Goal: Transaction & Acquisition: Purchase product/service

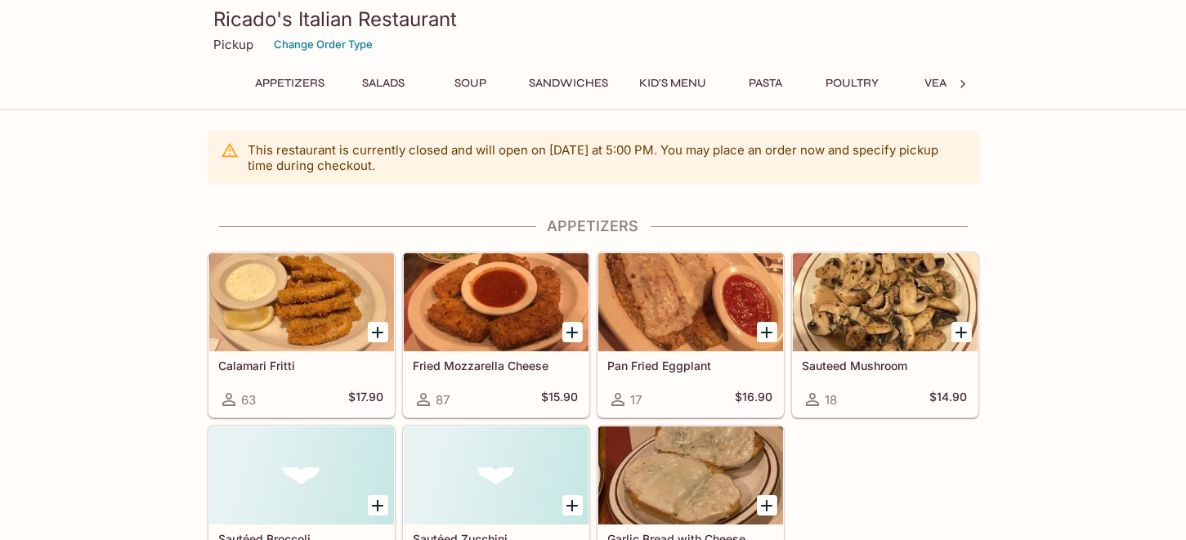
click at [773, 81] on button "Pasta" at bounding box center [766, 83] width 74 height 23
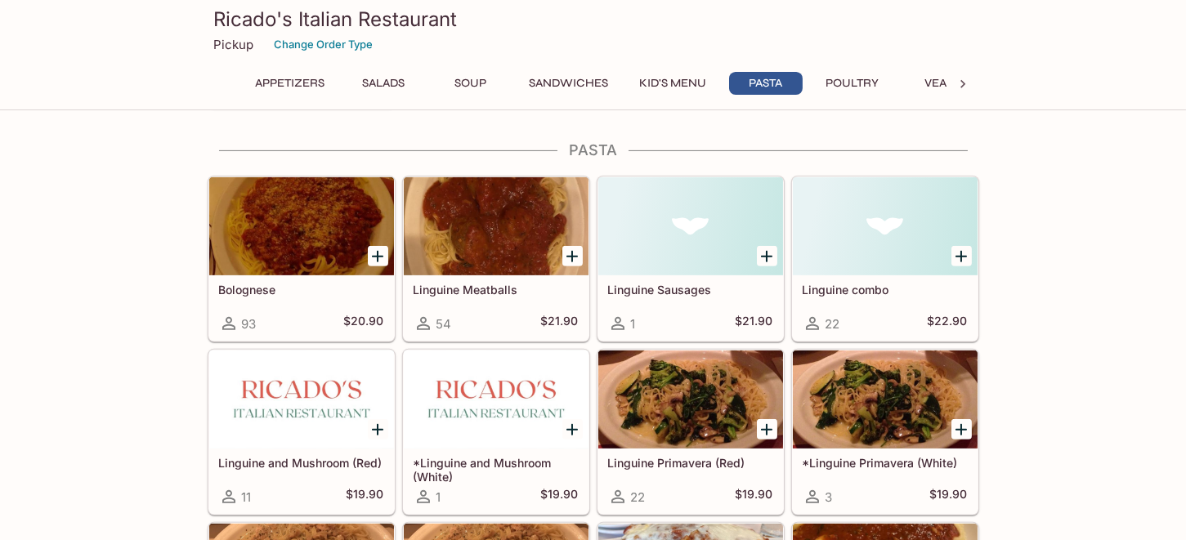
scroll to position [1591, 0]
click at [311, 244] on div at bounding box center [301, 226] width 185 height 98
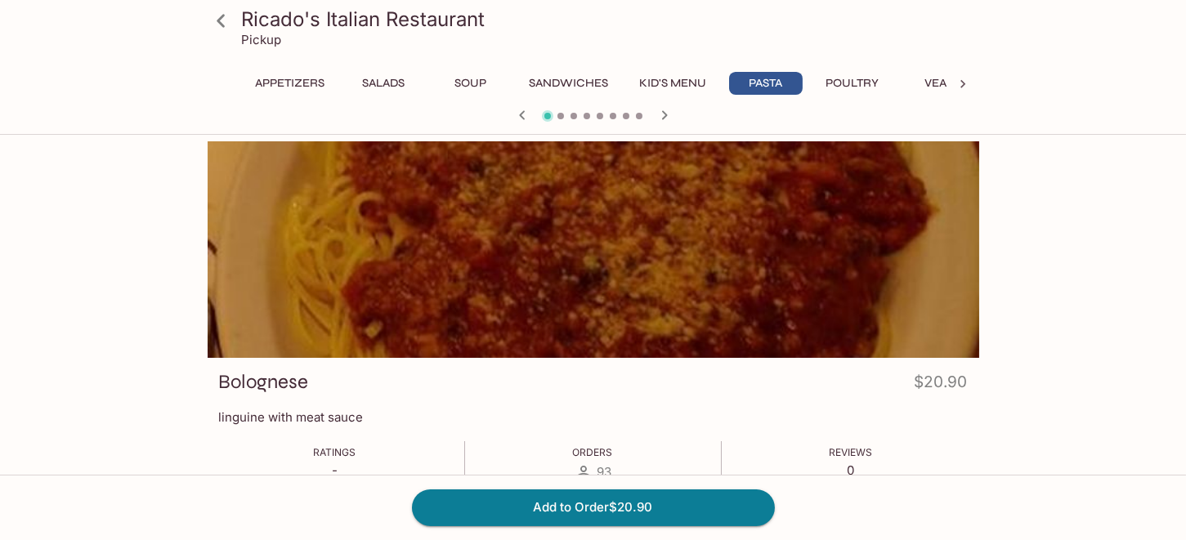
click at [667, 116] on icon "button" at bounding box center [665, 115] width 20 height 20
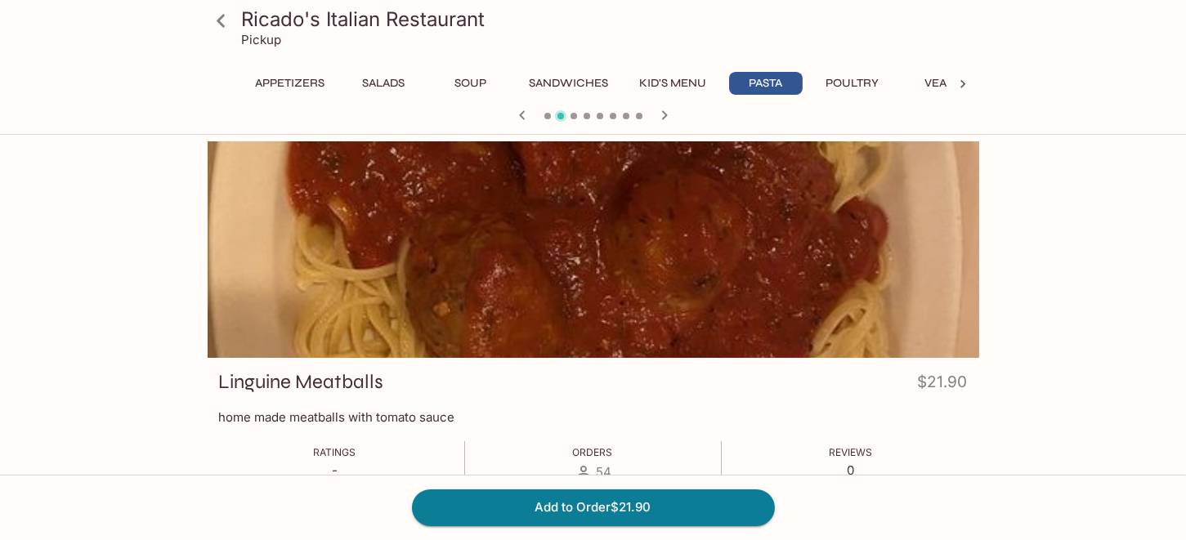
click at [667, 116] on icon "button" at bounding box center [665, 115] width 20 height 20
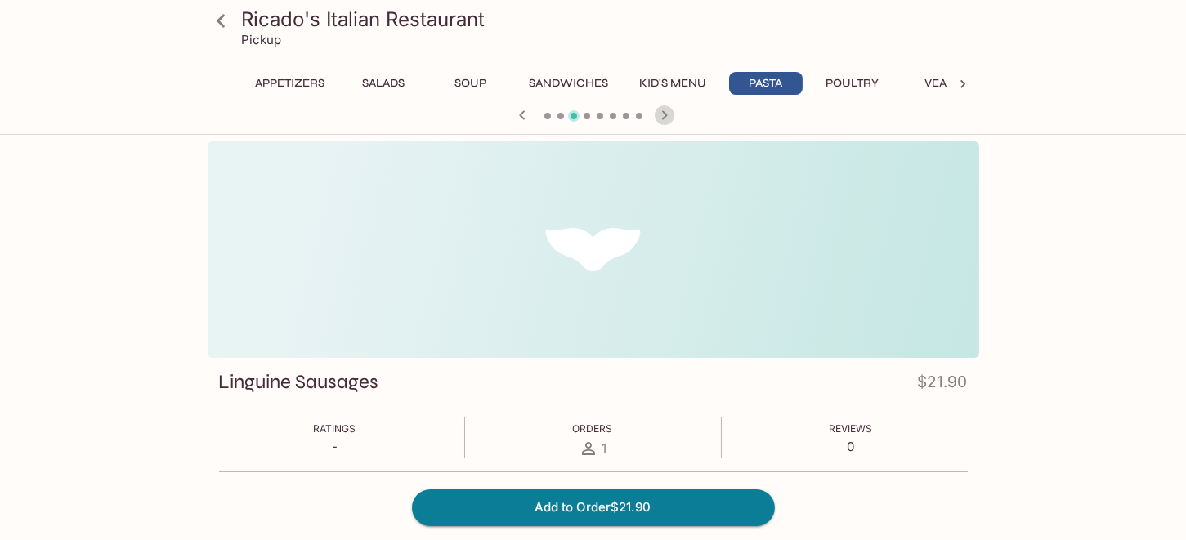
click at [667, 116] on icon "button" at bounding box center [665, 115] width 20 height 20
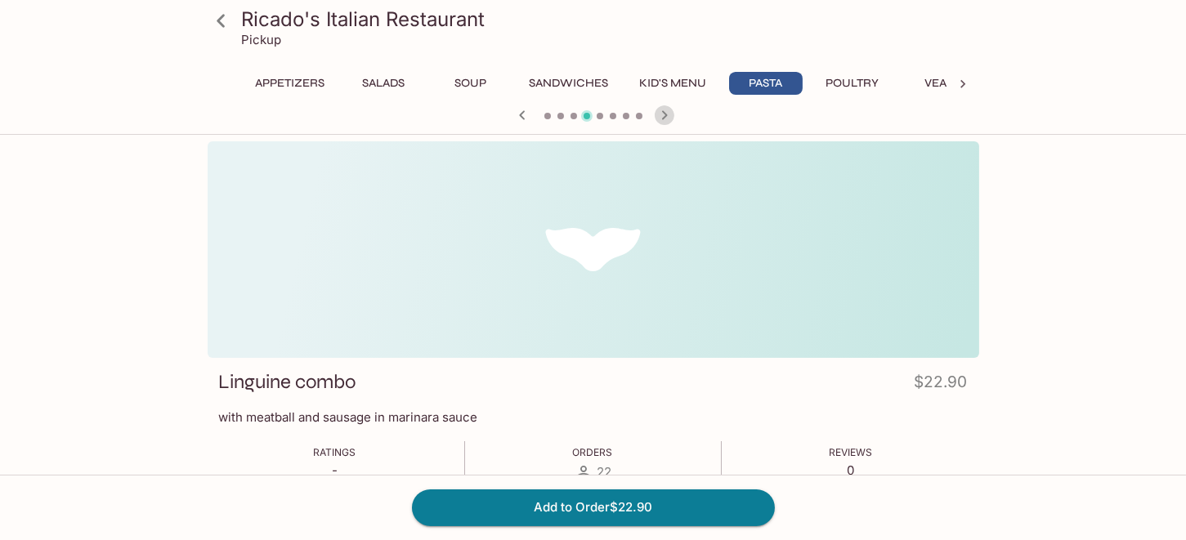
click at [667, 116] on icon "button" at bounding box center [665, 115] width 20 height 20
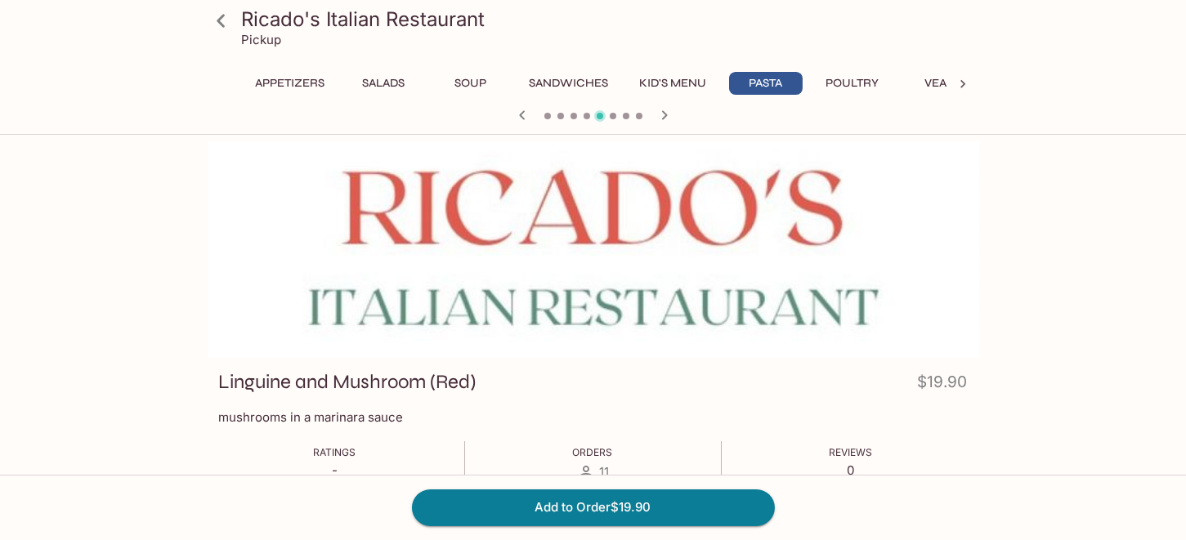
click at [667, 116] on icon "button" at bounding box center [665, 115] width 20 height 20
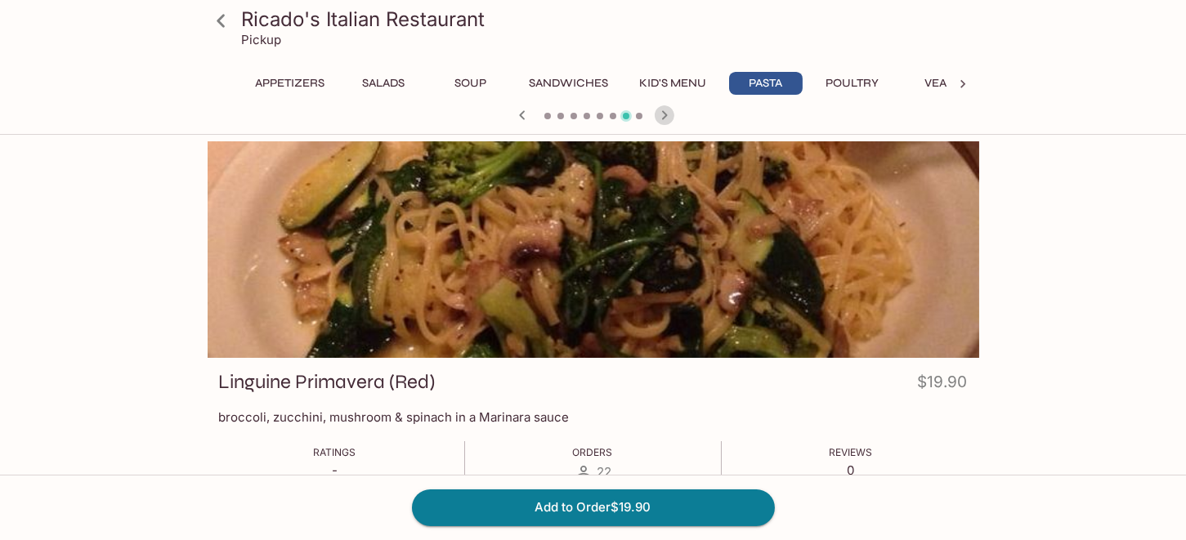
click at [667, 116] on icon "button" at bounding box center [665, 115] width 20 height 20
click at [851, 84] on button "Poultry" at bounding box center [853, 83] width 74 height 23
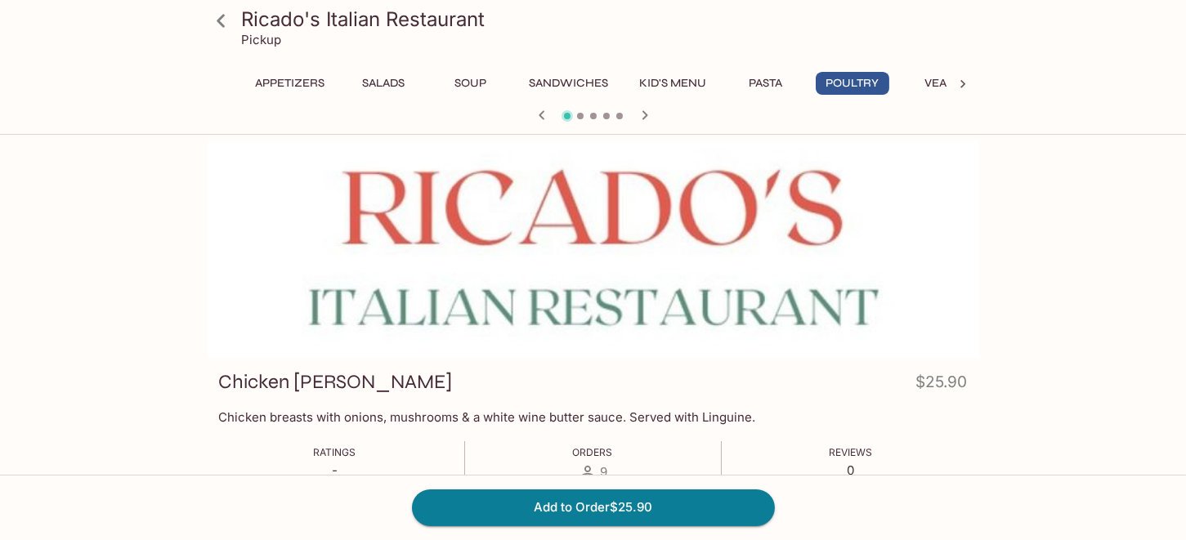
click at [935, 82] on button "Veal" at bounding box center [939, 83] width 74 height 23
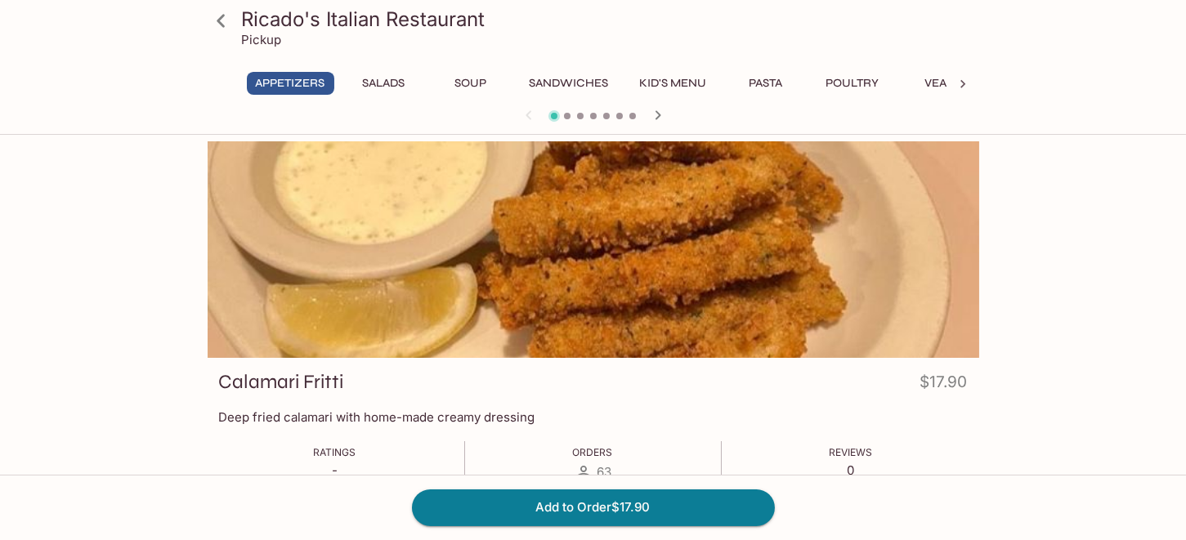
click at [935, 82] on button "Veal" at bounding box center [939, 83] width 74 height 23
click at [960, 82] on icon at bounding box center [963, 84] width 16 height 16
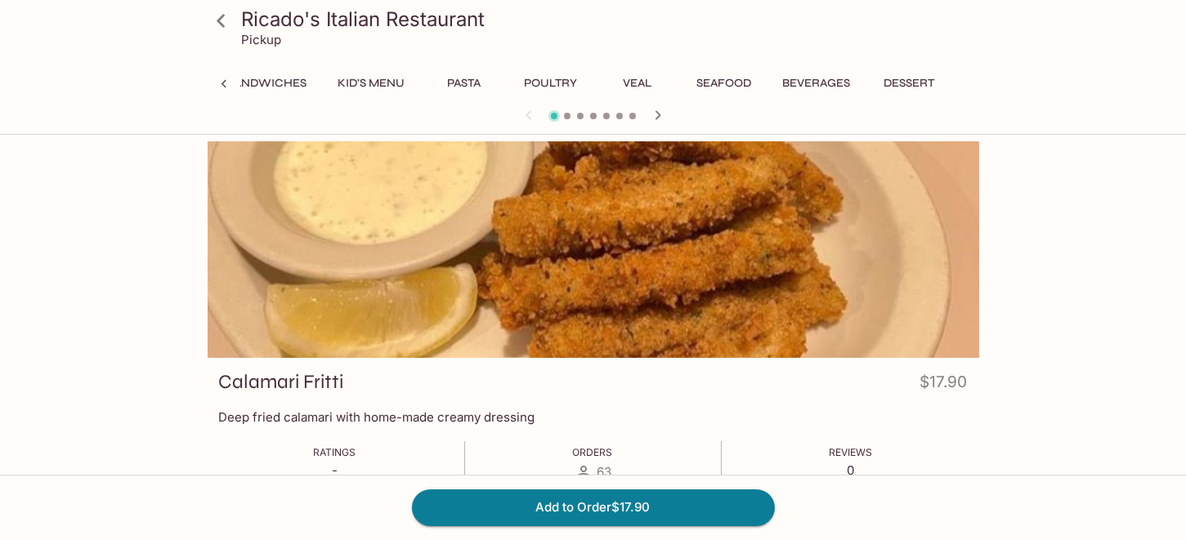
click at [960, 82] on div "Appetizers Salads Soup Sandwiches Kid's Menu Pasta Poultry Veal Seafood Beverag…" at bounding box center [594, 88] width 772 height 33
click at [735, 78] on button "Seafood" at bounding box center [724, 83] width 74 height 23
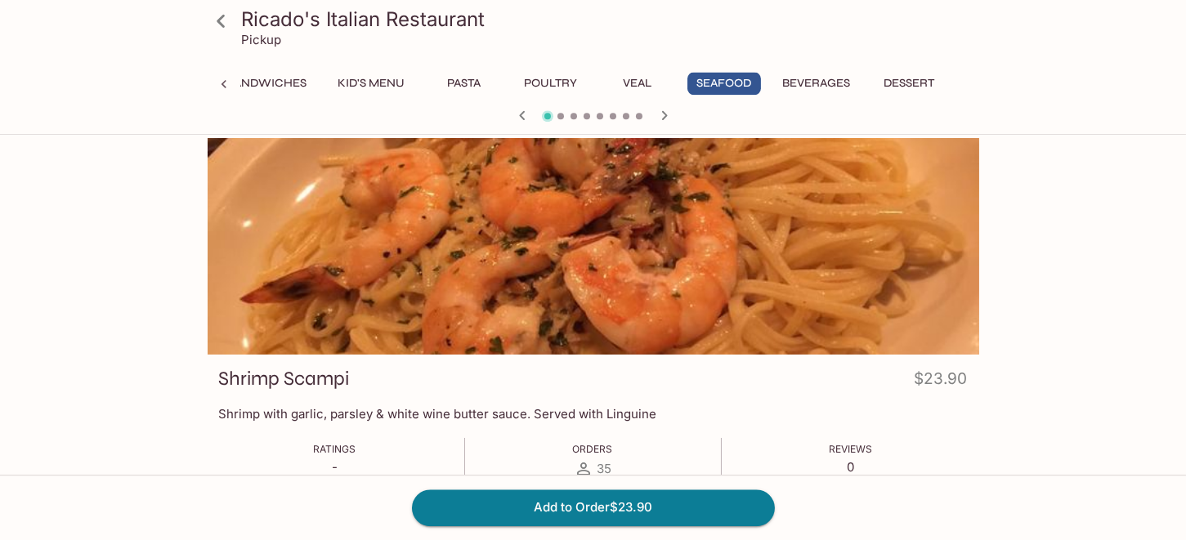
scroll to position [0, 0]
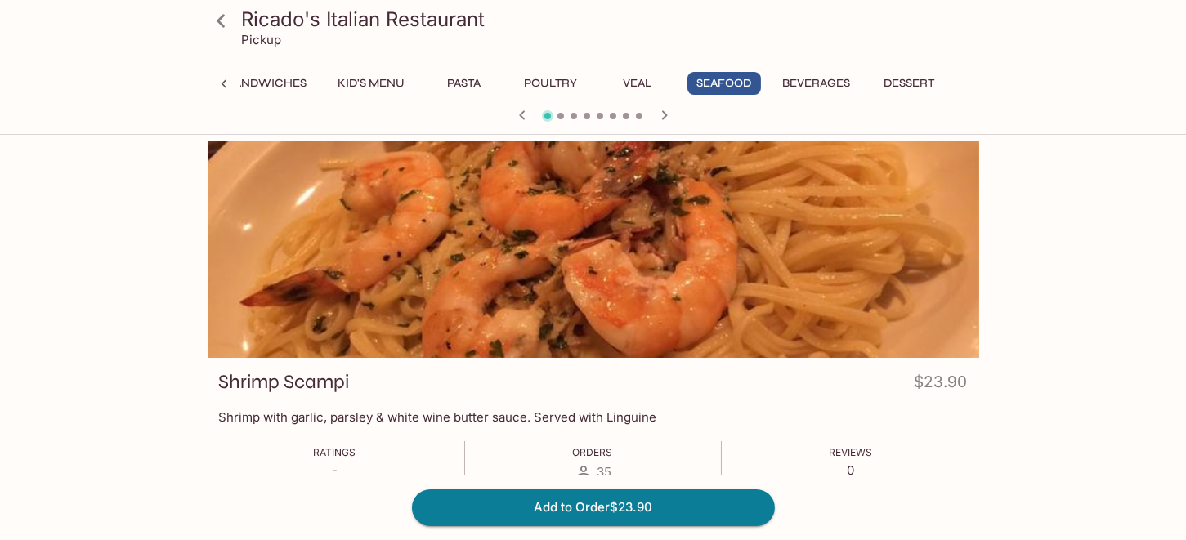
click at [663, 117] on icon "button" at bounding box center [665, 115] width 20 height 20
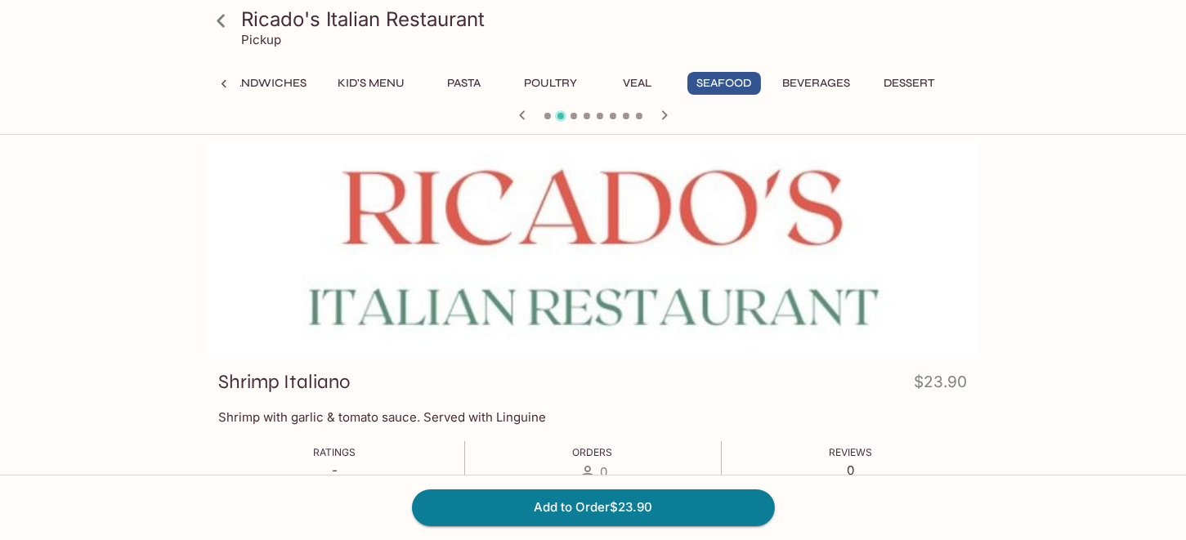
click at [663, 117] on icon "button" at bounding box center [665, 115] width 20 height 20
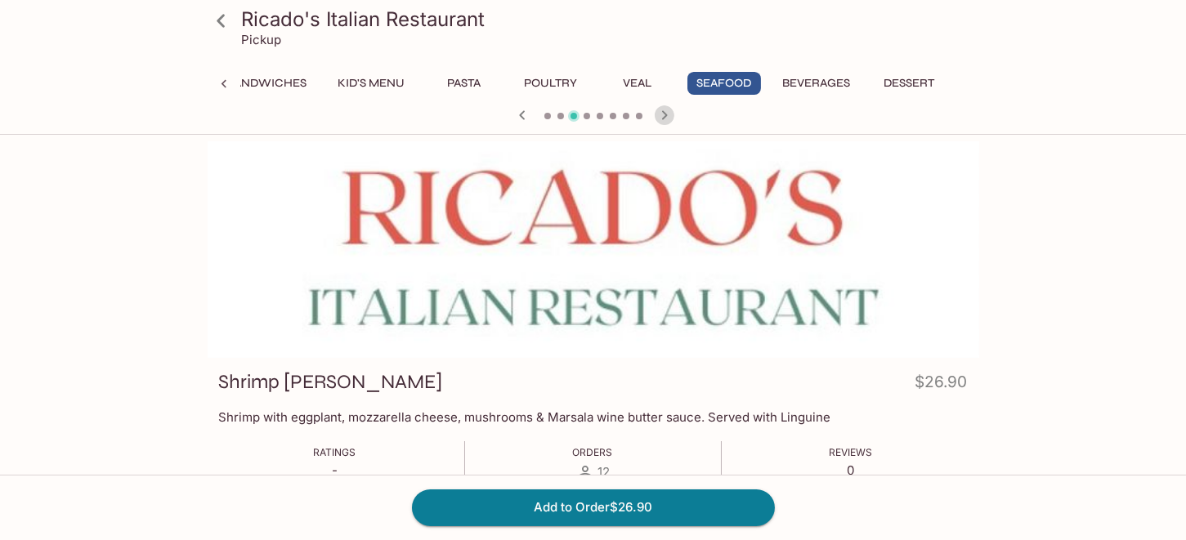
click at [663, 117] on icon "button" at bounding box center [665, 115] width 20 height 20
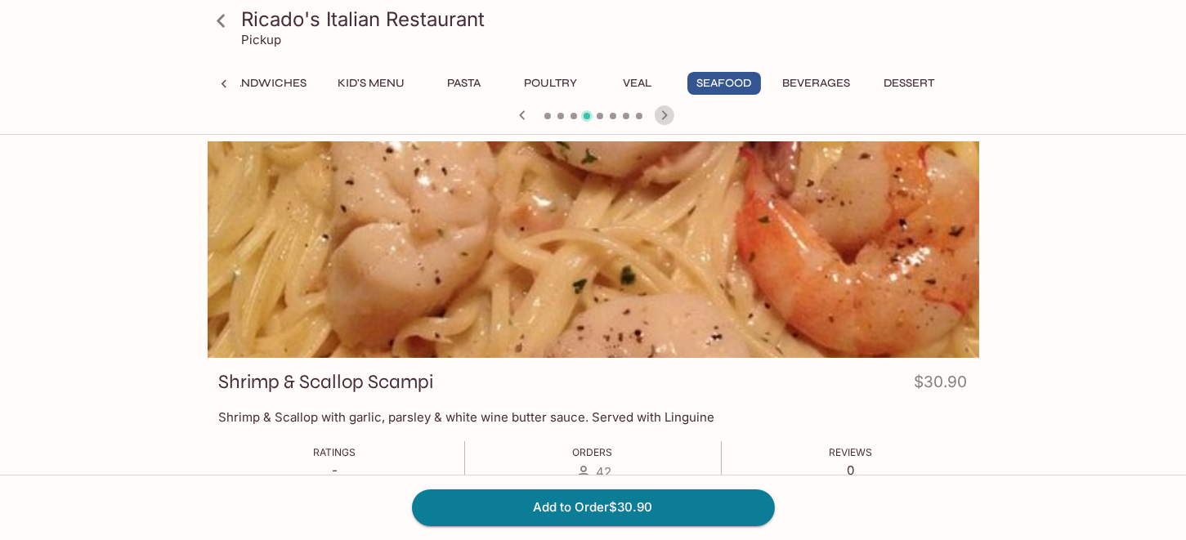
click at [663, 117] on icon "button" at bounding box center [665, 115] width 20 height 20
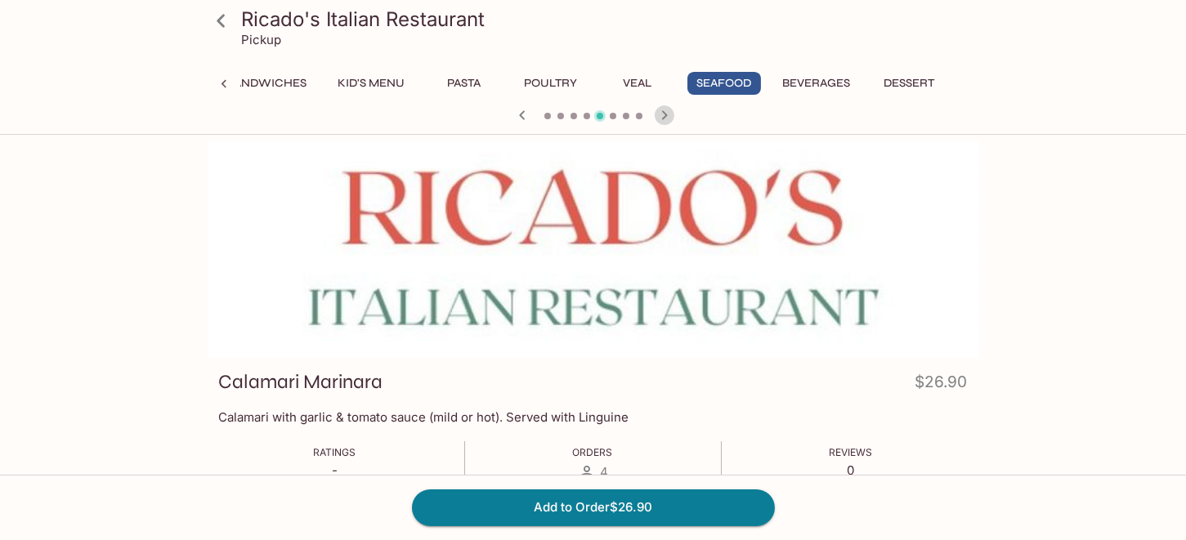
click at [663, 117] on icon "button" at bounding box center [665, 115] width 20 height 20
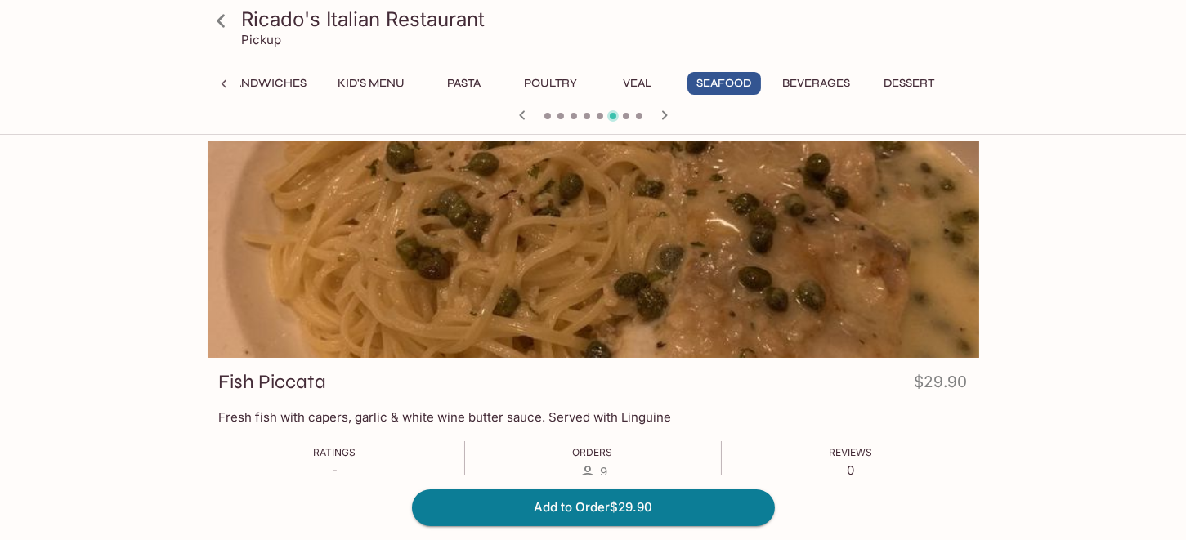
click at [663, 120] on icon "button" at bounding box center [665, 115] width 20 height 20
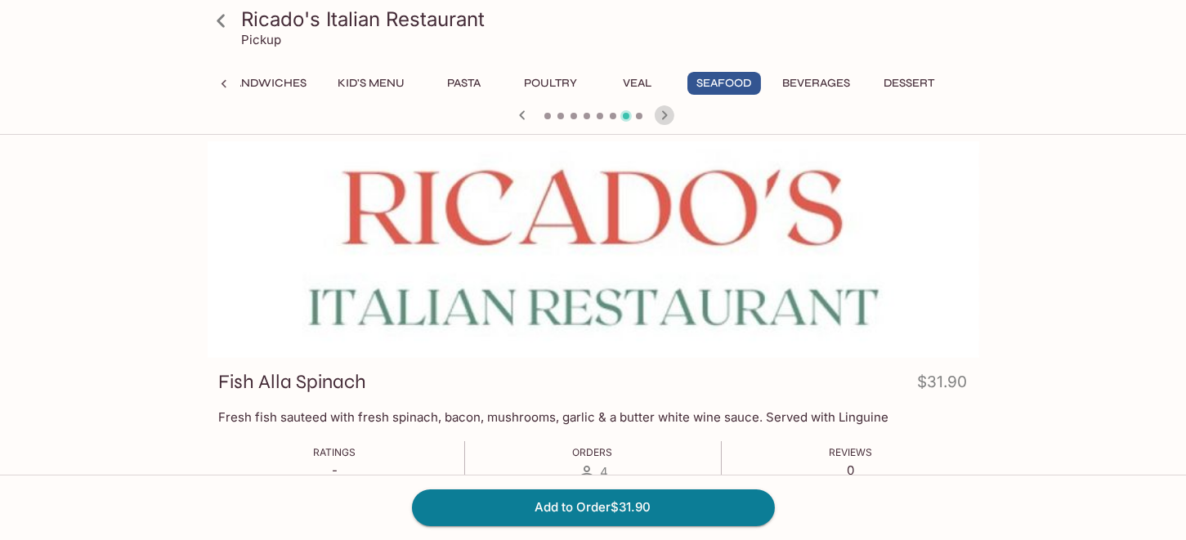
click at [663, 120] on icon "button" at bounding box center [665, 115] width 20 height 20
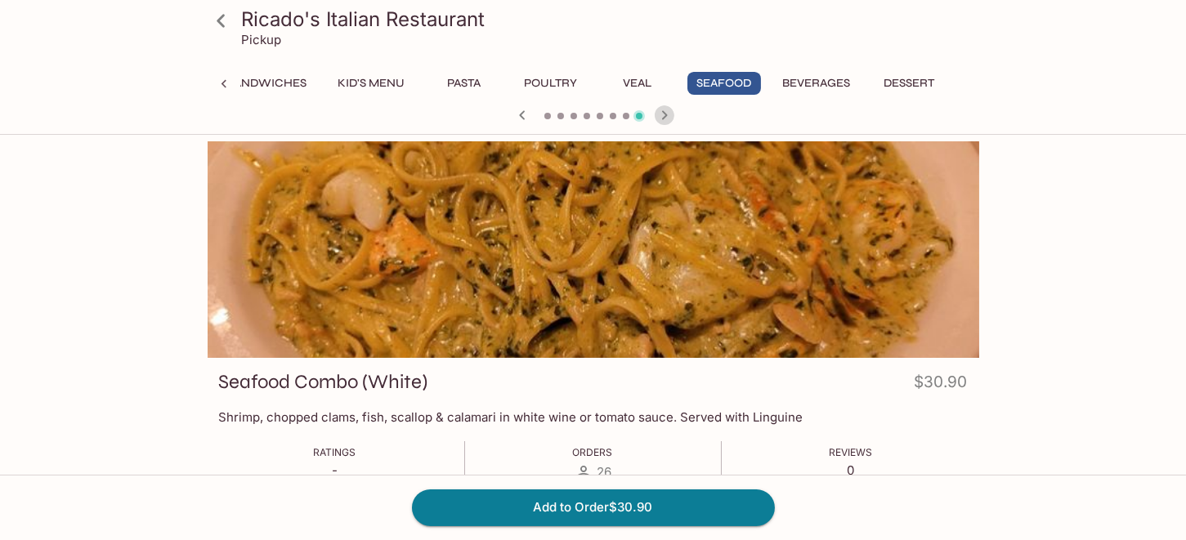
click at [663, 121] on icon "button" at bounding box center [665, 115] width 20 height 20
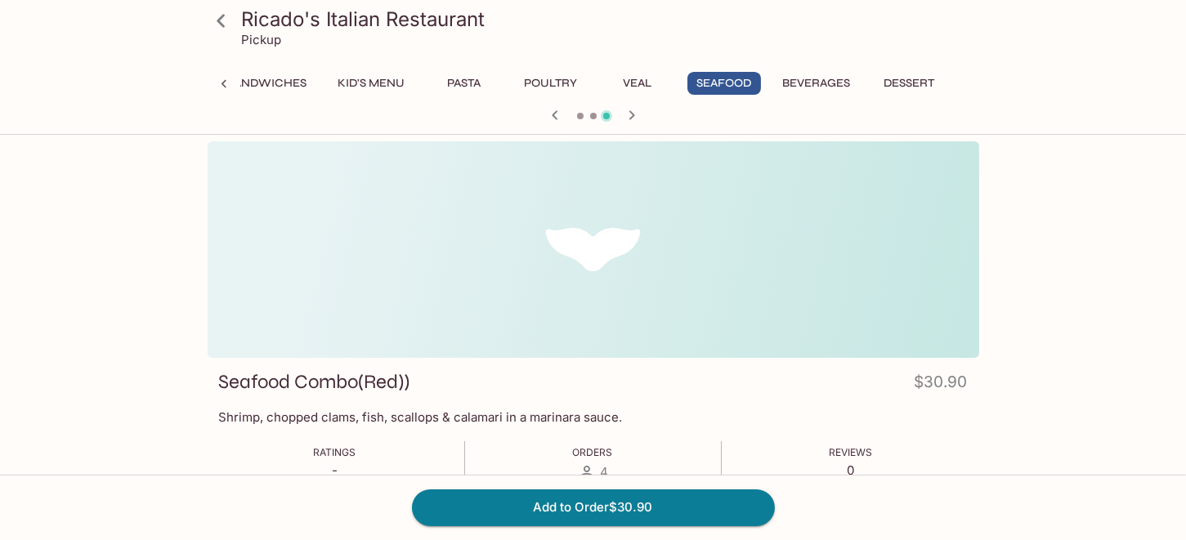
click at [579, 116] on span at bounding box center [580, 116] width 7 height 7
click at [556, 116] on icon "button" at bounding box center [555, 115] width 20 height 20
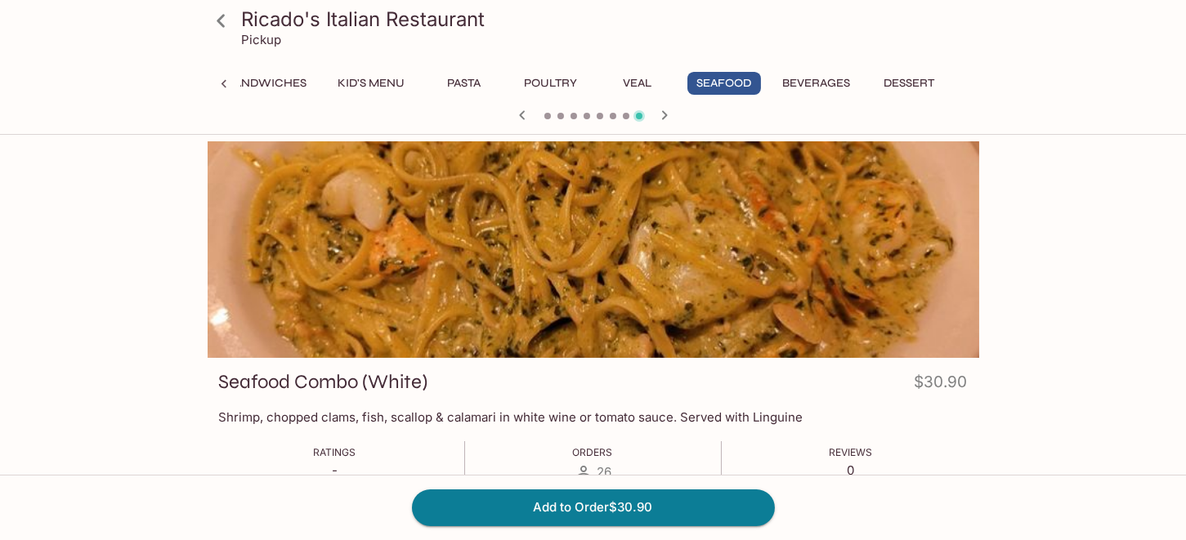
click at [556, 116] on div at bounding box center [593, 117] width 785 height 25
click at [222, 87] on icon at bounding box center [224, 84] width 16 height 16
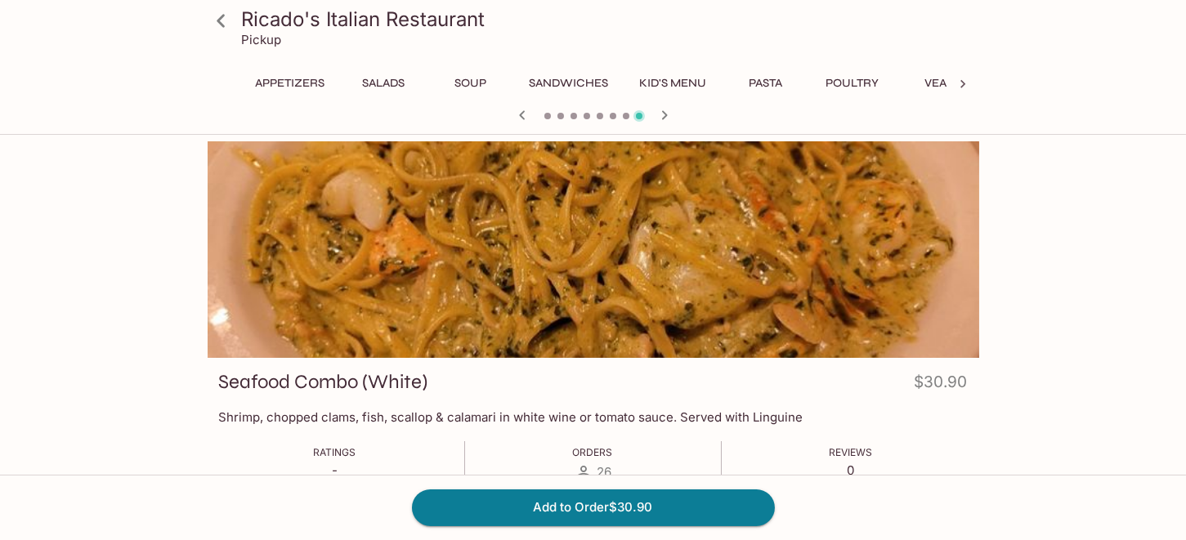
click at [222, 87] on div "Appetizers Salads Soup Sandwiches Kid's Menu Pasta Poultry Veal Seafood Beverag…" at bounding box center [594, 88] width 772 height 33
click at [964, 80] on icon at bounding box center [963, 84] width 16 height 16
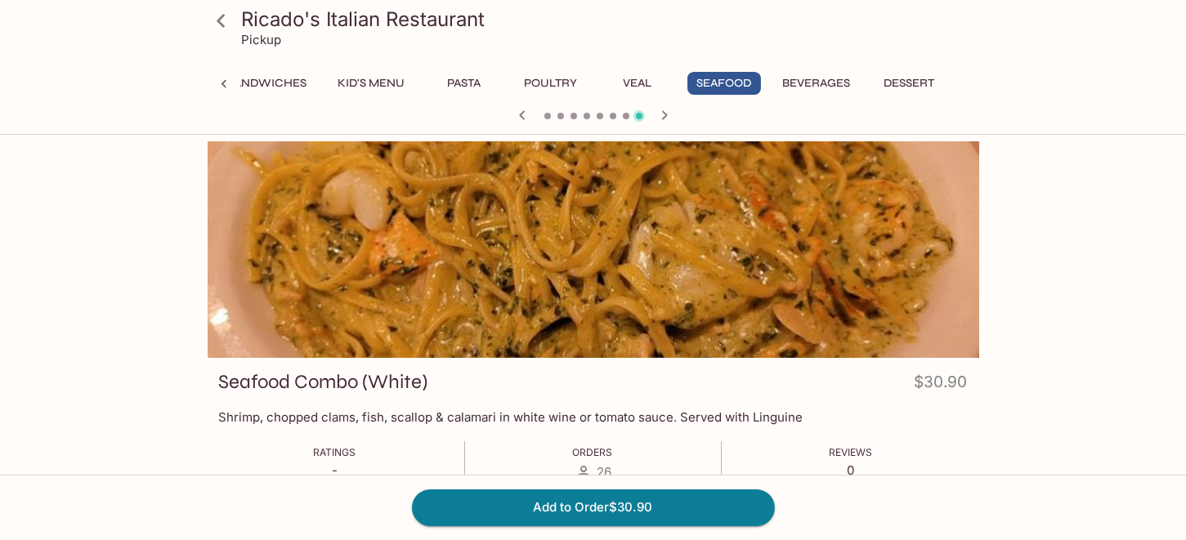
click at [964, 80] on div "Appetizers Salads Soup Sandwiches Kid's Menu Pasta Poultry Veal Seafood Beverag…" at bounding box center [594, 88] width 772 height 33
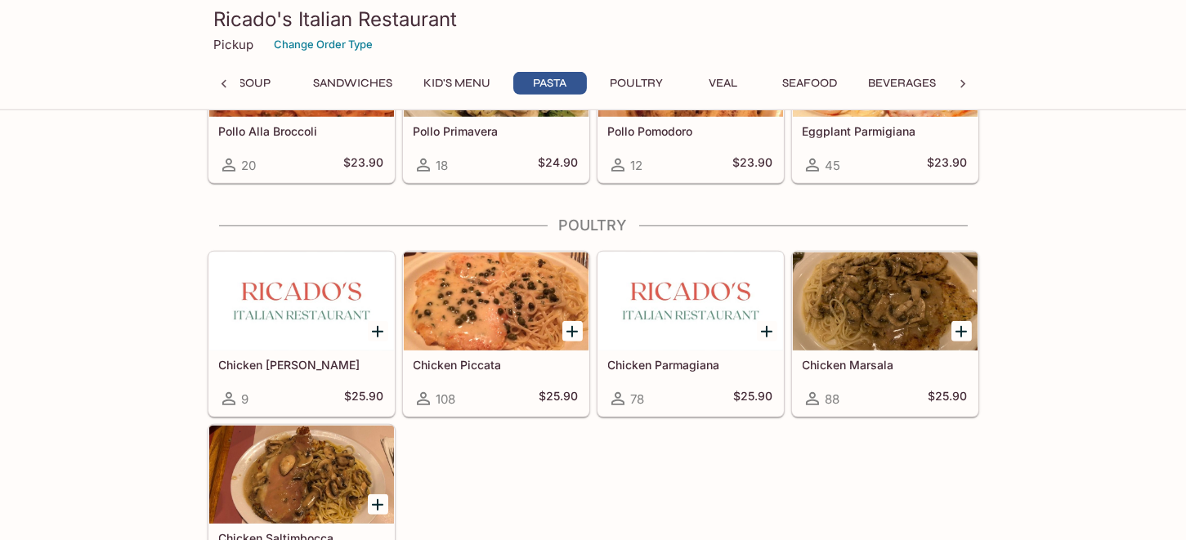
scroll to position [2601, 0]
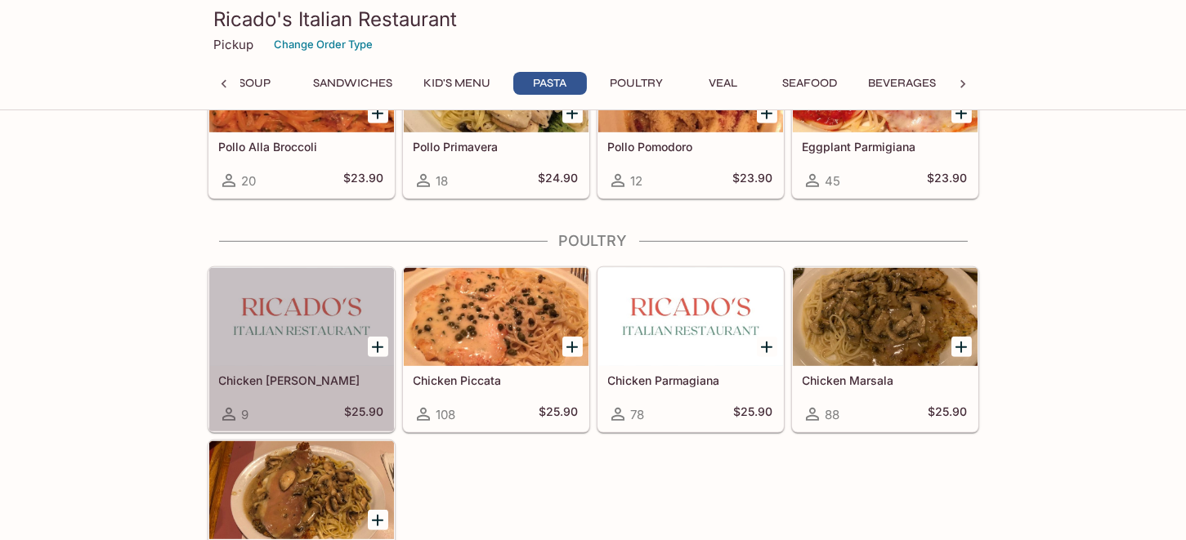
click at [320, 325] on div at bounding box center [301, 317] width 185 height 98
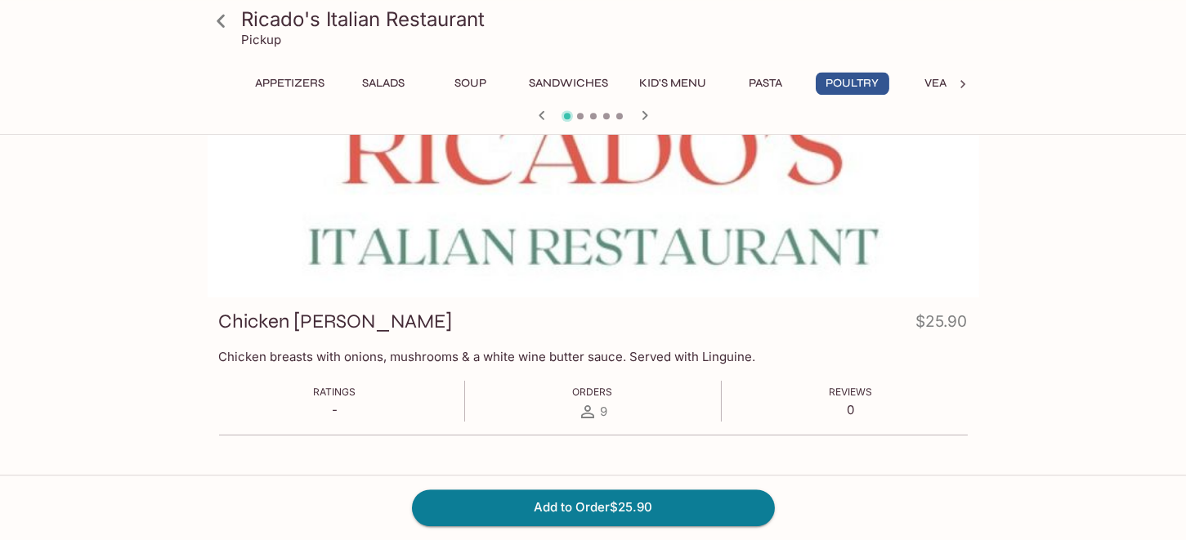
scroll to position [90, 0]
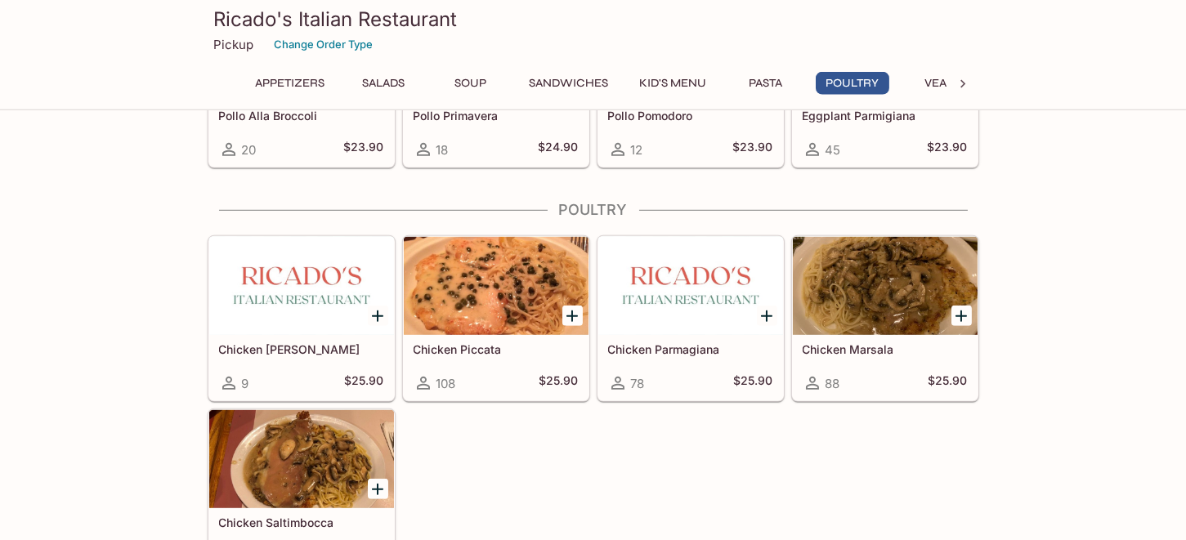
scroll to position [2616, 0]
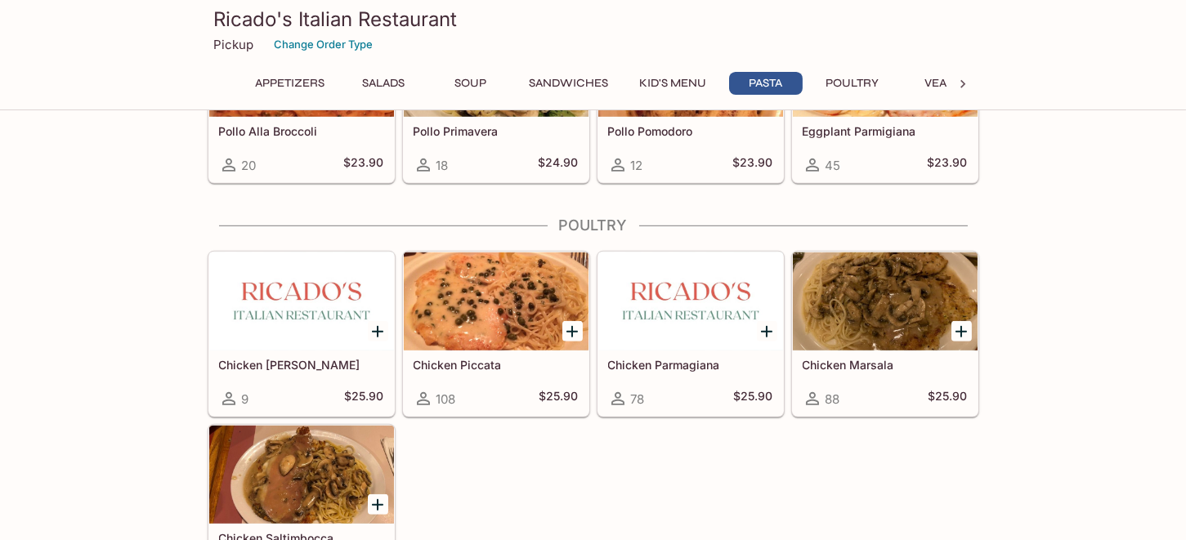
click at [693, 313] on div at bounding box center [690, 302] width 185 height 98
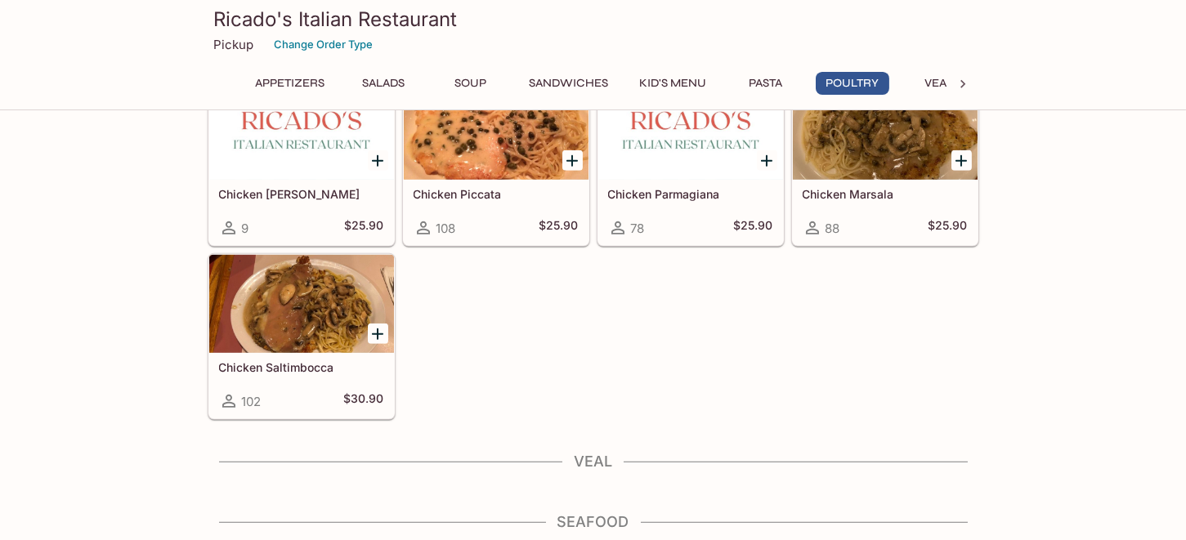
scroll to position [2697, 0]
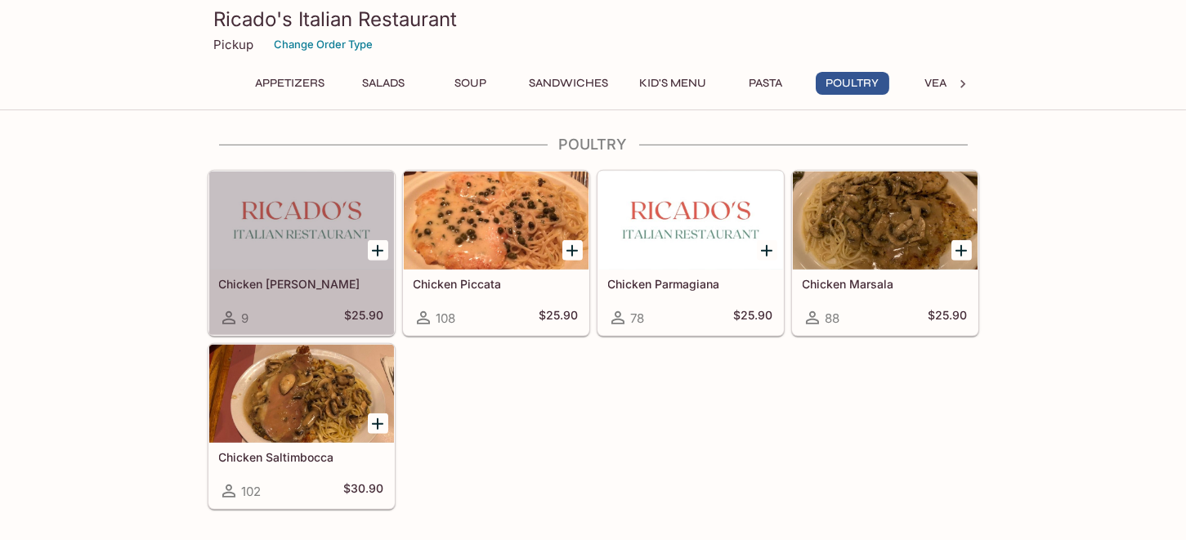
click at [302, 228] on div at bounding box center [301, 221] width 185 height 98
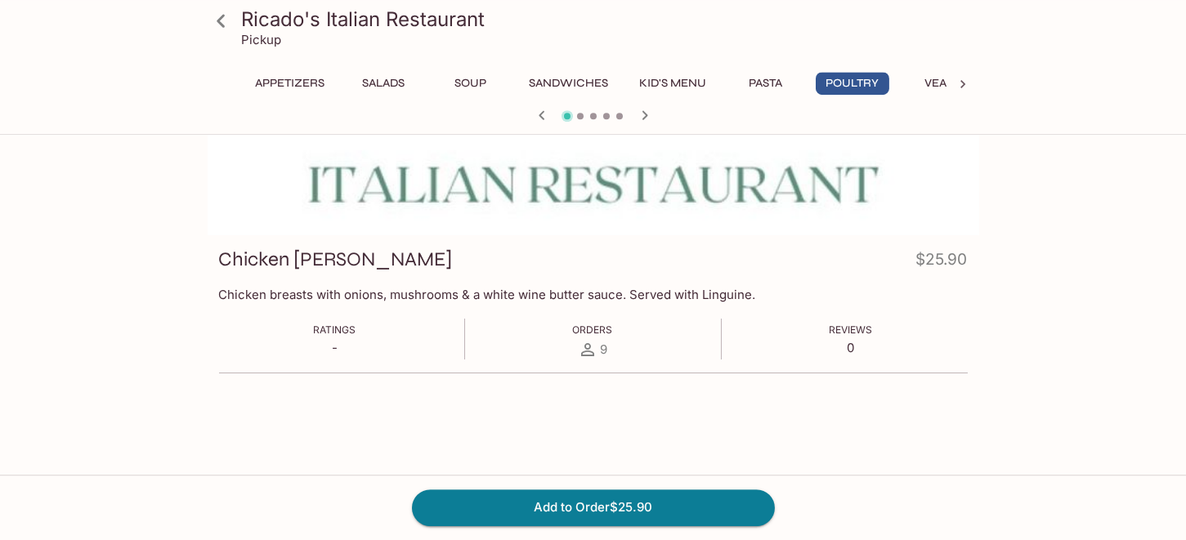
scroll to position [141, 0]
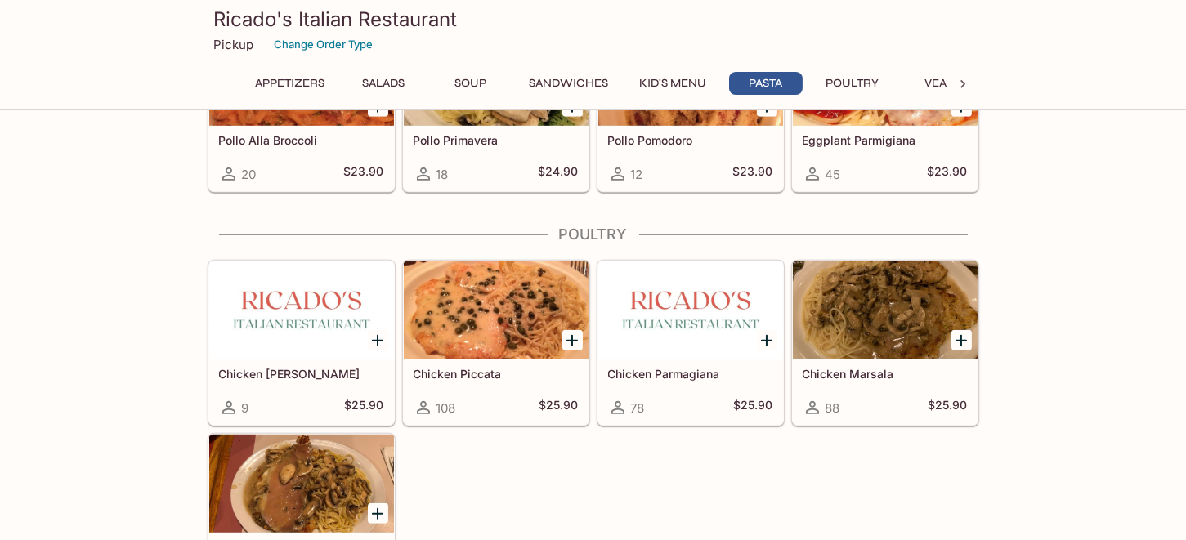
scroll to position [2248, 0]
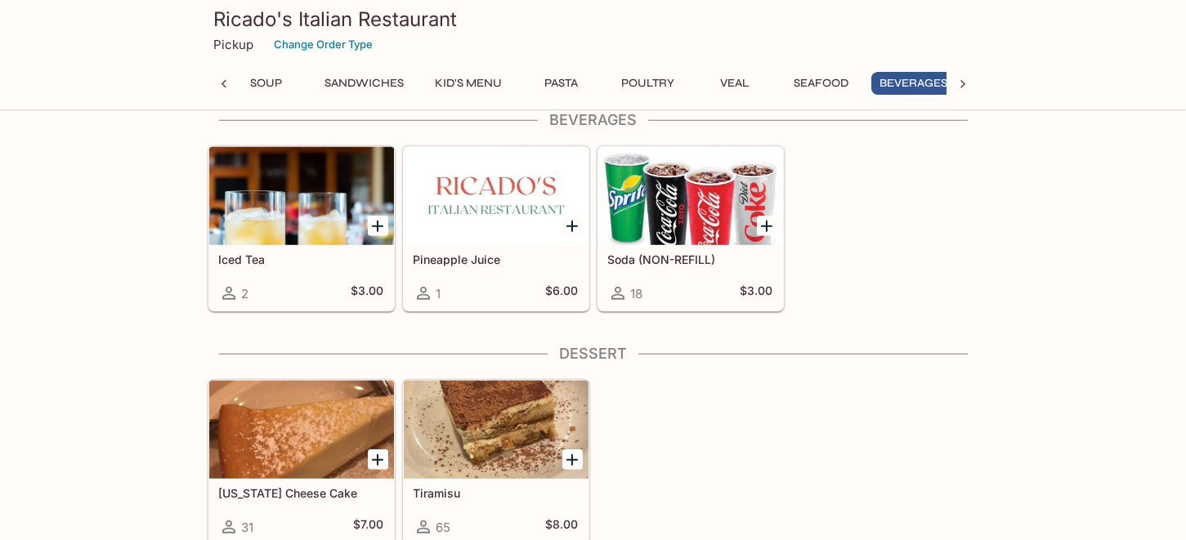
scroll to position [0, 216]
